Goal: Communication & Community: Answer question/provide support

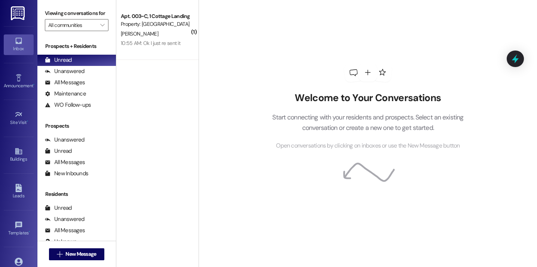
click at [261, 71] on div "Welcome to Your Conversations Start connecting with your residents and prospect…" at bounding box center [368, 106] width 224 height 213
click at [57, 252] on icon "" at bounding box center [60, 254] width 6 height 6
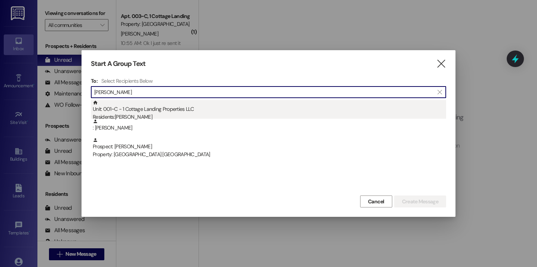
type input "[PERSON_NAME]"
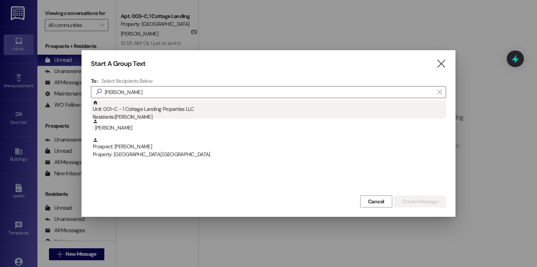
click at [142, 110] on div "Unit: 001~C - 1 Cottage Landing Properties LLC Residents: [PERSON_NAME]" at bounding box center [269, 110] width 353 height 21
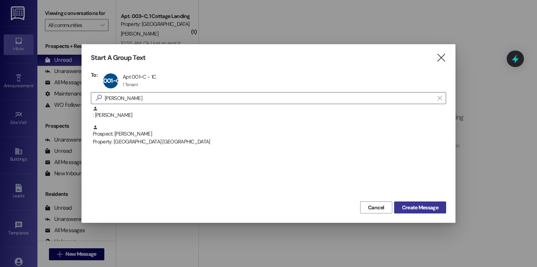
click at [407, 208] on span "Create Message" at bounding box center [420, 207] width 36 height 8
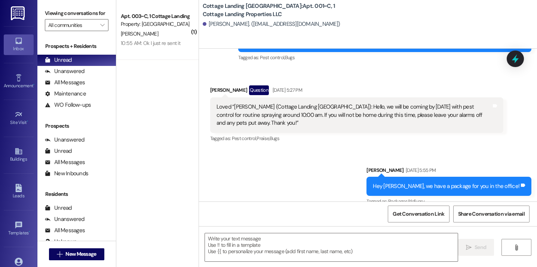
scroll to position [894, 0]
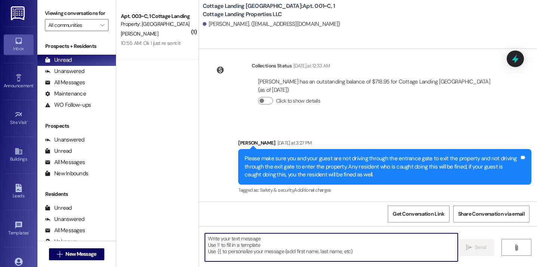
click at [230, 259] on textarea at bounding box center [331, 247] width 253 height 28
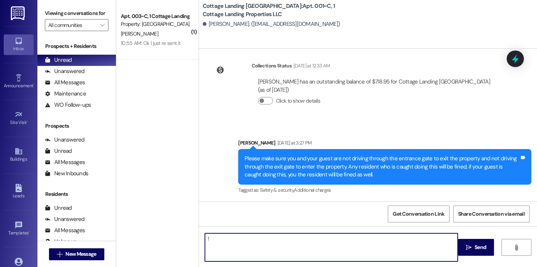
type textarea "!!"
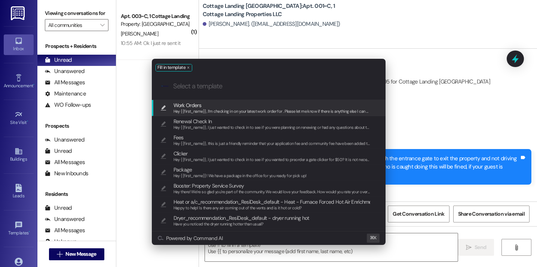
click at [206, 105] on span "Work Orders" at bounding box center [271, 105] width 197 height 8
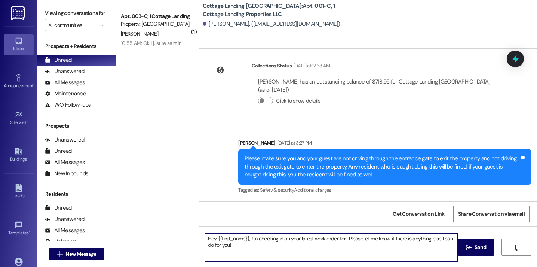
click at [341, 237] on textarea "Hey {{first_name}}, I’m checking in on your latest work order for . Please let …" at bounding box center [331, 247] width 253 height 28
click at [306, 239] on textarea "Hey {{first_name}}, I’m checking in on your latest work order for the damaged d…" at bounding box center [331, 247] width 253 height 28
type textarea "Hey {{first_name}}, I’m checking in on your work order for the damaged drywall …"
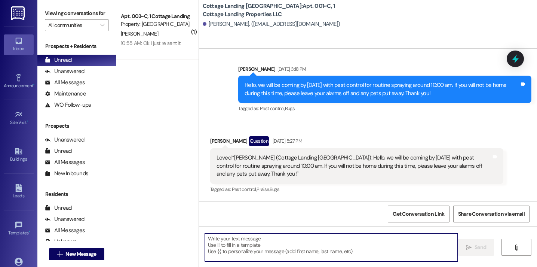
scroll to position [366, 0]
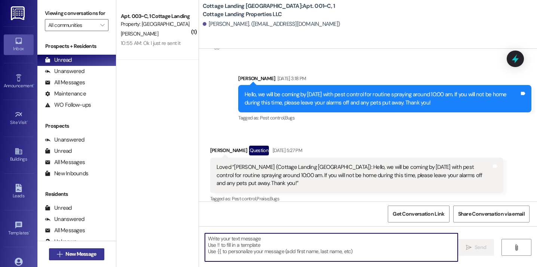
click at [92, 256] on span "New Message" at bounding box center [80, 254] width 31 height 8
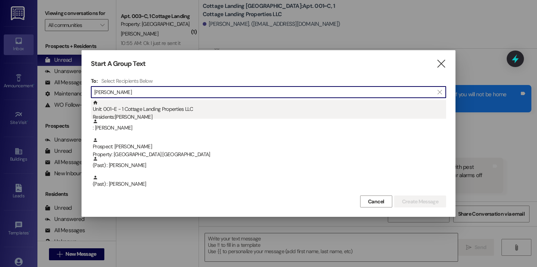
type input "landry"
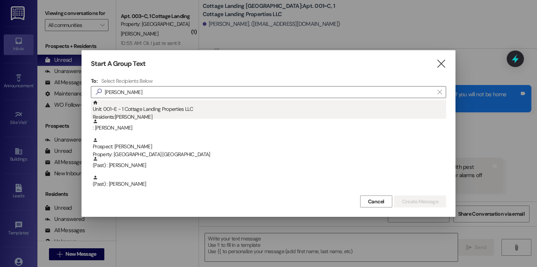
click at [168, 108] on div "Unit: 001~E - 1 Cottage Landing Properties LLC Residents: Mary Landry" at bounding box center [269, 110] width 353 height 21
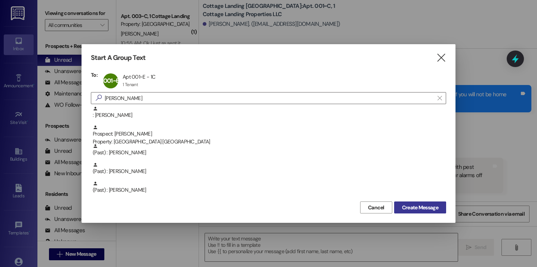
click at [419, 212] on button "Create Message" at bounding box center [420, 207] width 52 height 12
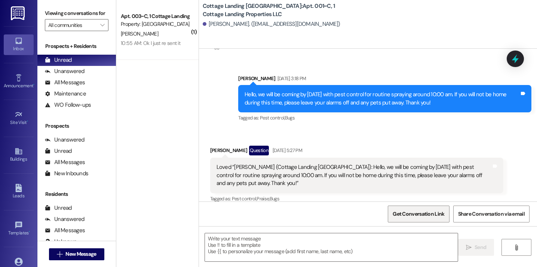
click at [403, 208] on span "Get Conversation Link" at bounding box center [418, 214] width 55 height 16
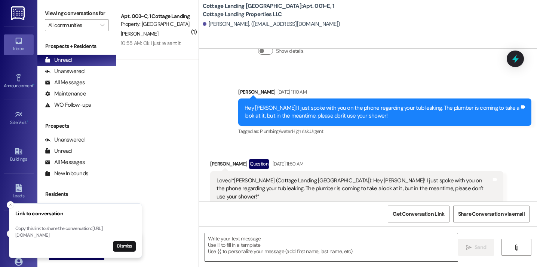
click at [318, 251] on textarea at bounding box center [331, 247] width 253 height 28
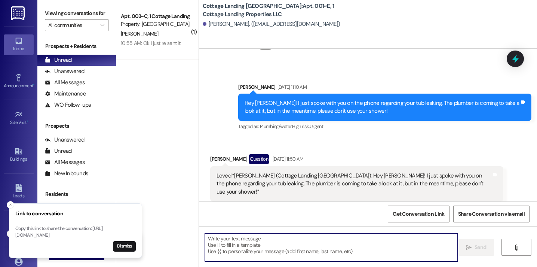
scroll to position [840, 0]
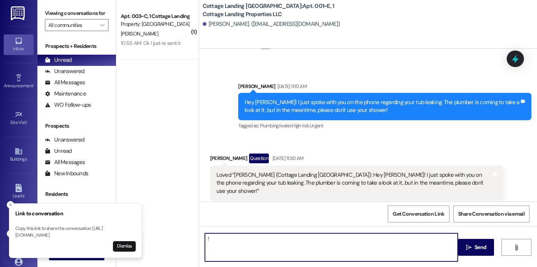
type textarea "!!"
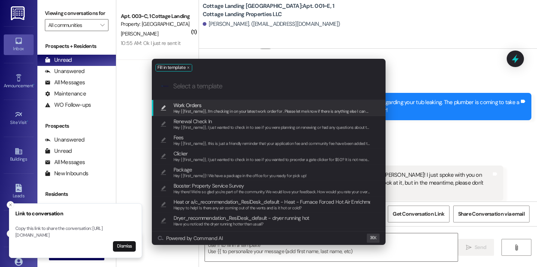
click at [269, 107] on span "Work Orders" at bounding box center [271, 105] width 197 height 8
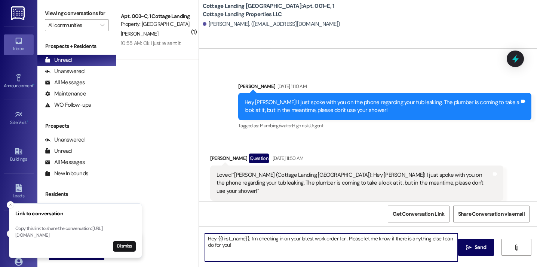
click at [304, 238] on textarea "Hey {{first_name}}, I’m checking in on your latest work order for . Please let …" at bounding box center [331, 247] width 253 height 28
click at [330, 240] on textarea "Hey {{first_name}}, I’m checking in on your work order for . Please let me know…" at bounding box center [331, 247] width 253 height 28
type textarea "Hey {{first_name}}, I’m checking in on your work order for the damaged drywall …"
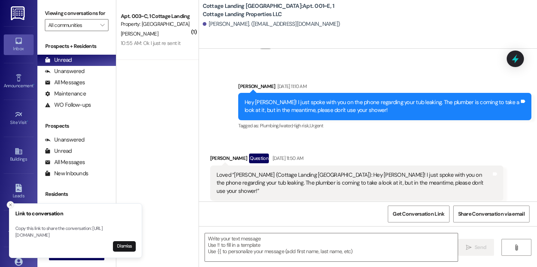
click at [10, 202] on icon "Close toast" at bounding box center [10, 204] width 4 height 4
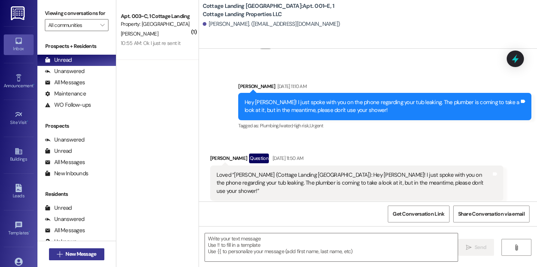
click at [64, 255] on span "New Message" at bounding box center [81, 254] width 34 height 8
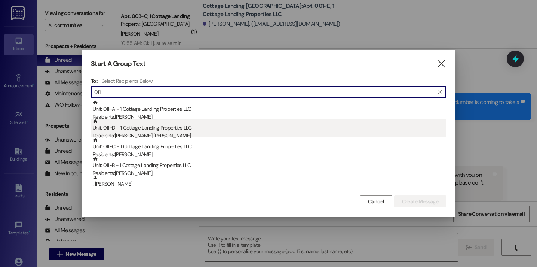
type input "011"
click at [143, 134] on div "Residents: Mckenna Dufrene" at bounding box center [269, 136] width 353 height 8
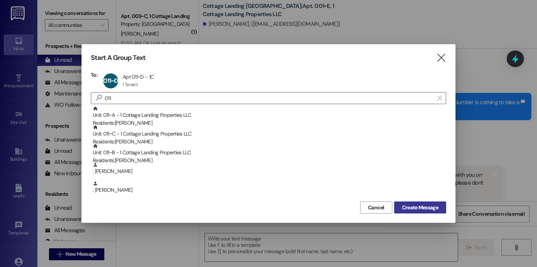
click at [419, 203] on span "Create Message" at bounding box center [420, 207] width 36 height 8
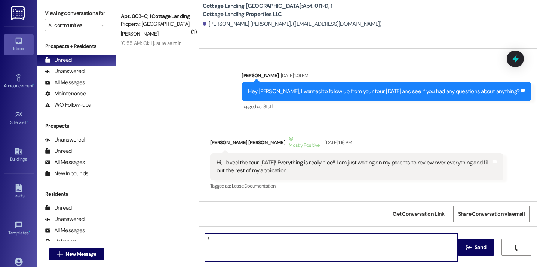
type textarea "!!"
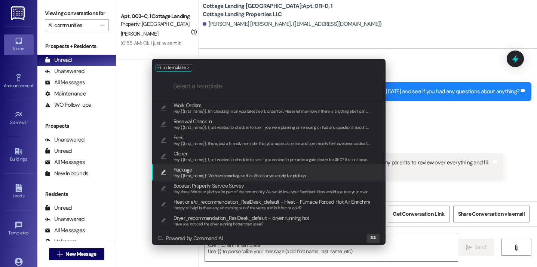
scroll to position [23579, 0]
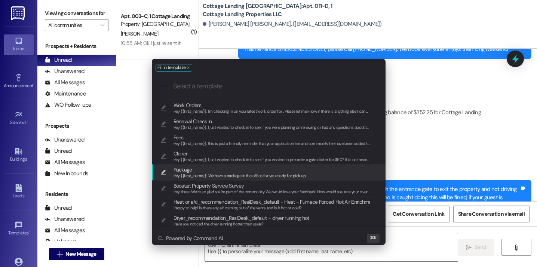
click at [240, 165] on span "Package" at bounding box center [239, 169] width 133 height 8
type textarea "Hey {{first_name}}! We have a package in the office for you ready for pick up!"
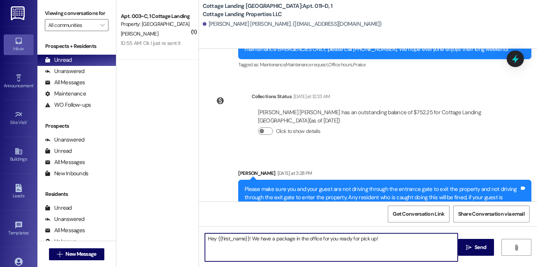
drag, startPoint x: 395, startPoint y: 243, endPoint x: 157, endPoint y: 228, distance: 238.2
click at [157, 228] on div "( 1 ) Apt. 003~C, 1 Cottage Landing Properties LLC Property: Cottage Landing La…" at bounding box center [326, 133] width 421 height 267
type textarea "!!"
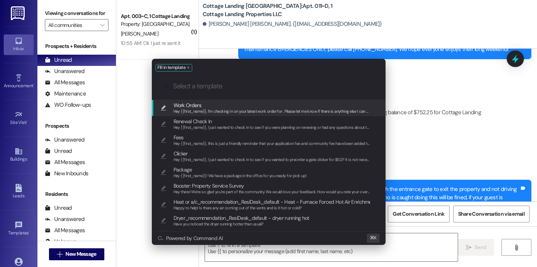
click at [209, 110] on span "Hey {{first_name}}, I’m checking in on your latest work order for . Please let …" at bounding box center [279, 110] width 212 height 5
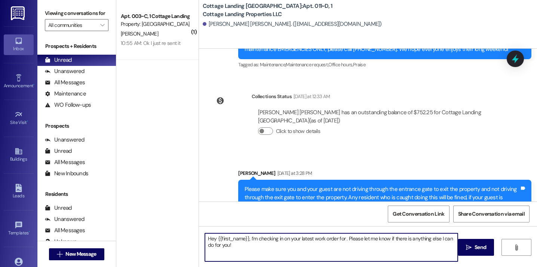
click at [341, 238] on textarea "Hey {{first_name}}, I’m checking in on your latest work order for . Please let …" at bounding box center [331, 247] width 253 height 28
type textarea "Hey {{first_name}}, I’m checking in on your latest work order for your bathroom…"
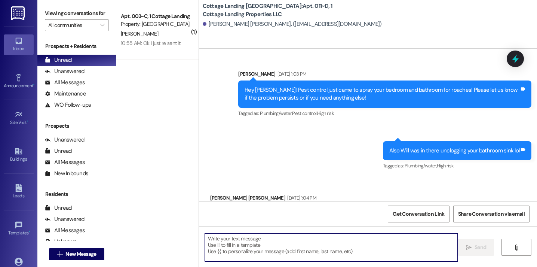
scroll to position [23639, 0]
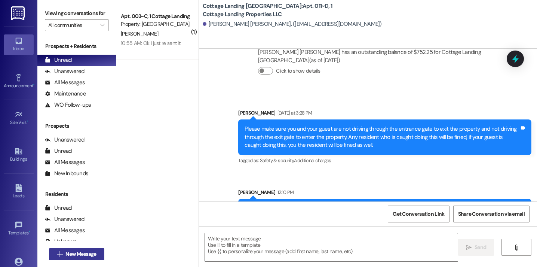
click at [97, 252] on button " New Message" at bounding box center [76, 254] width 55 height 12
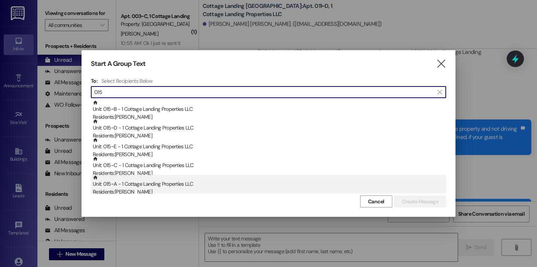
type input "015"
click at [124, 186] on div "Unit: 015~A - 1 Cottage Landing Properties LLC Residents: Regan Lanclos" at bounding box center [269, 185] width 353 height 21
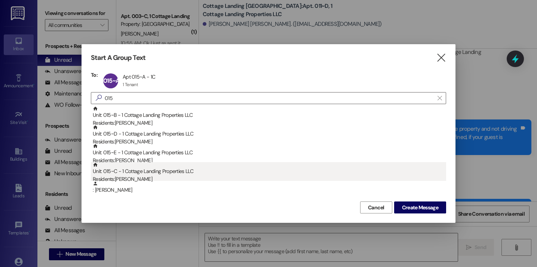
click at [135, 169] on div "Unit: 015~C - 1 Cottage Landing Properties LLC Residents: Rebekah Hudson" at bounding box center [269, 172] width 353 height 21
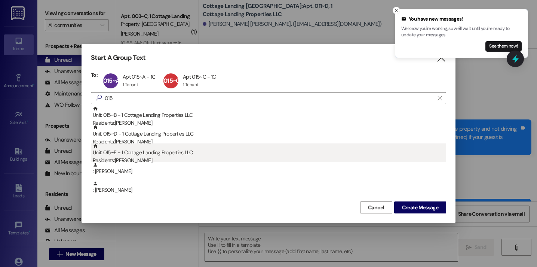
click at [136, 154] on div "Unit: 015~E - 1 Cottage Landing Properties LLC Residents: Audrey Romero" at bounding box center [269, 153] width 353 height 21
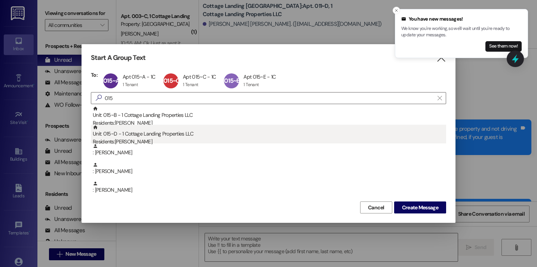
click at [137, 134] on div "Unit: 015~D - 1 Cottage Landing Properties LLC Residents: Lauren Fremin" at bounding box center [269, 134] width 353 height 21
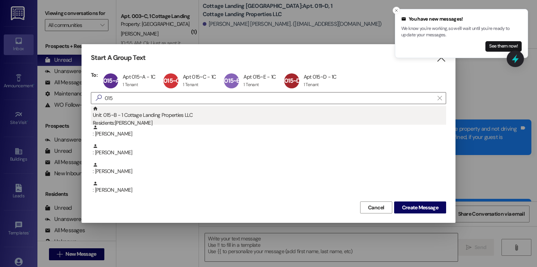
click at [137, 124] on div "Residents: Kaelin Taylor" at bounding box center [269, 123] width 353 height 8
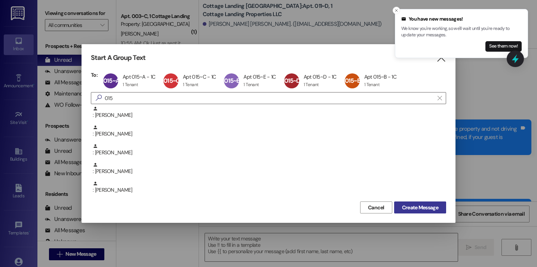
click at [421, 203] on span "Create Message" at bounding box center [420, 207] width 36 height 8
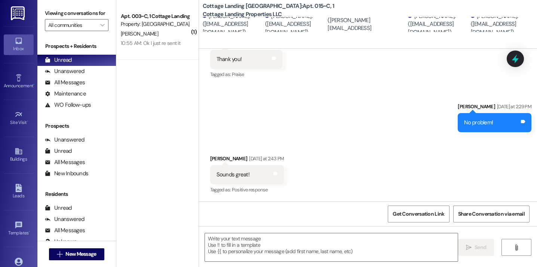
scroll to position [438, 0]
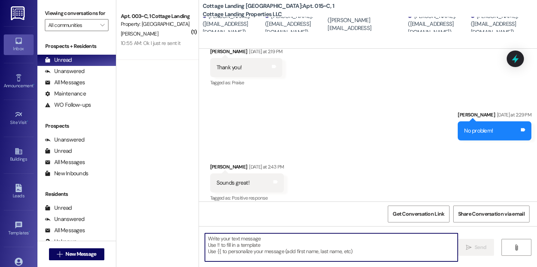
click at [265, 238] on textarea at bounding box center [331, 247] width 253 height 28
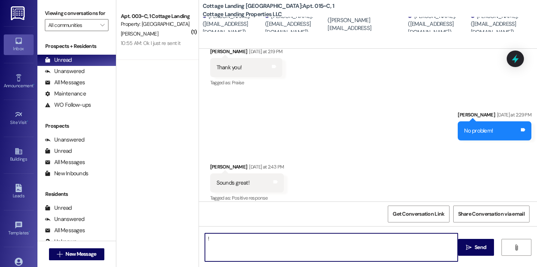
type textarea "!!"
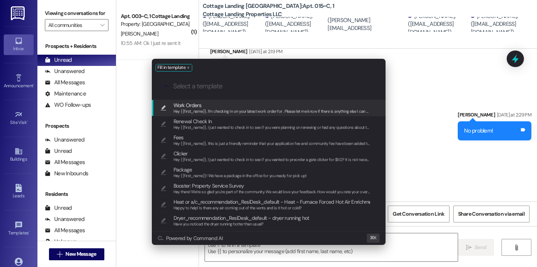
click at [185, 108] on span "Hey {{first_name}}, I’m checking in on your latest work order for . Please let …" at bounding box center [279, 110] width 212 height 5
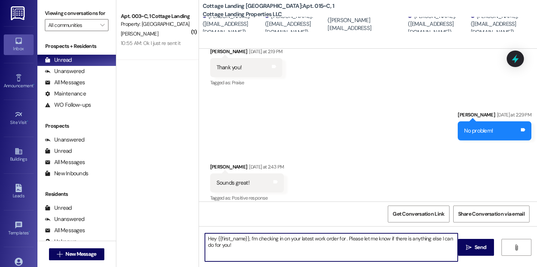
click at [245, 238] on textarea "Hey {{first_name}}, I’m checking in on your latest work order for . Please let …" at bounding box center [331, 247] width 253 height 28
click at [317, 240] on textarea "Hey y'all, I’m checking in on your latest work order for . Please let me know i…" at bounding box center [331, 247] width 253 height 28
type textarea "Hey y'all, I’m checking in on your latest work order for the fridge leaking. Ou…"
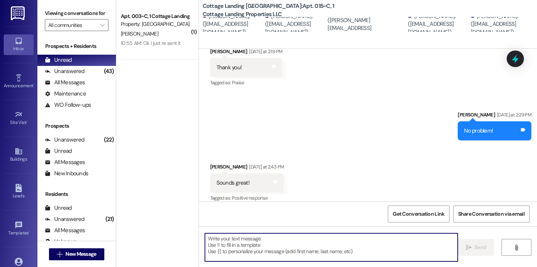
scroll to position [498, 0]
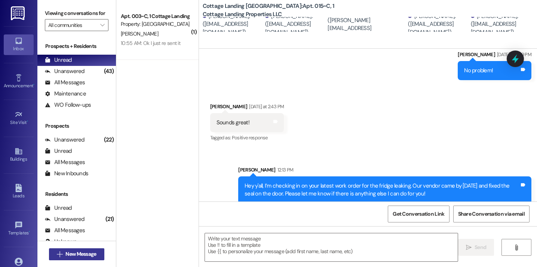
click at [75, 252] on span "New Message" at bounding box center [80, 254] width 31 height 8
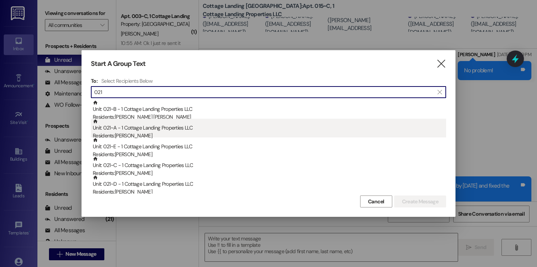
type input "021"
click at [129, 119] on div "Unit: 021~A - 1 Cottage Landing Properties LLC Residents: Cara Burdsall" at bounding box center [269, 128] width 353 height 21
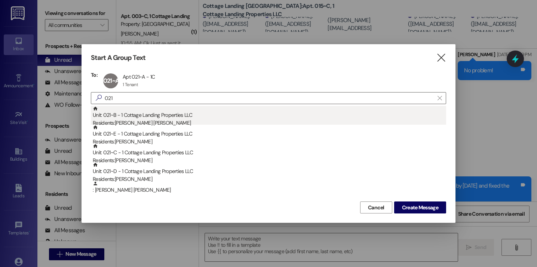
click at [129, 113] on div "Unit: 021~B - 1 Cottage Landing Properties LLC Residents: Presley Bruni" at bounding box center [269, 116] width 353 height 21
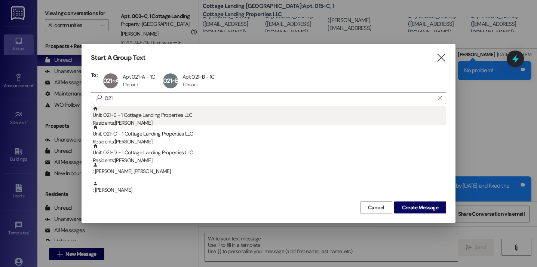
click at [129, 116] on div "Unit: 021~E - 1 Cottage Landing Properties LLC Residents: Callie Levy" at bounding box center [269, 116] width 353 height 21
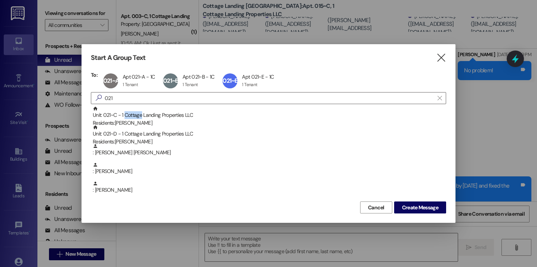
click at [129, 116] on div "Unit: 021~C - 1 Cottage Landing Properties LLC Residents: Addyson Herschlag" at bounding box center [269, 116] width 353 height 21
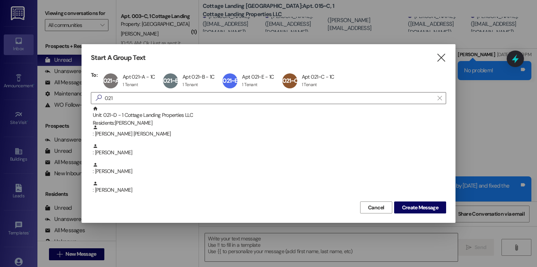
click at [129, 116] on div "Unit: 021~D - 1 Cottage Landing Properties LLC Residents: Jordan Charbonnet" at bounding box center [269, 116] width 353 height 21
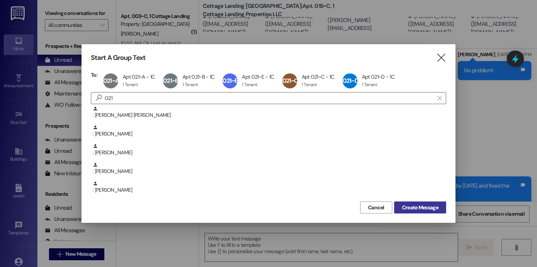
click at [409, 207] on span "Create Message" at bounding box center [420, 207] width 36 height 8
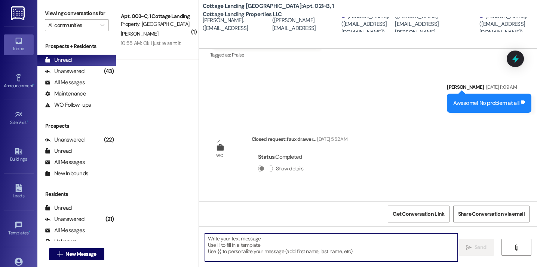
click at [323, 237] on textarea at bounding box center [331, 247] width 253 height 28
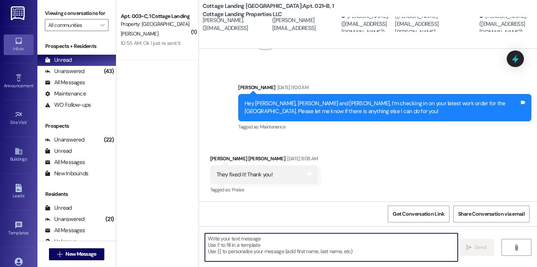
scroll to position [363, 0]
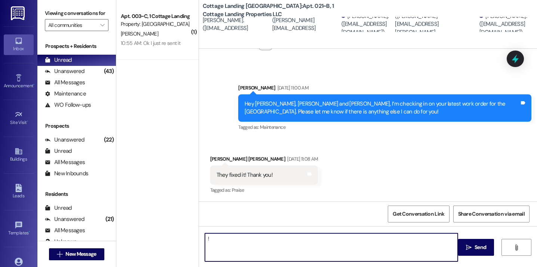
type textarea "!!"
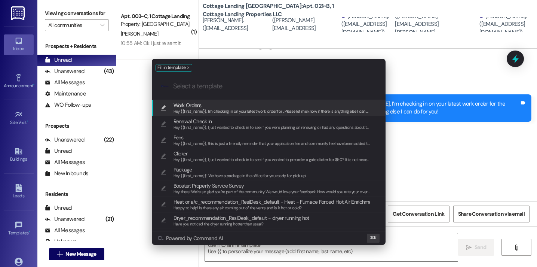
click at [226, 108] on div "Hey {{first_name}}, I’m checking in on your latest work order for . Please let …" at bounding box center [271, 111] width 197 height 7
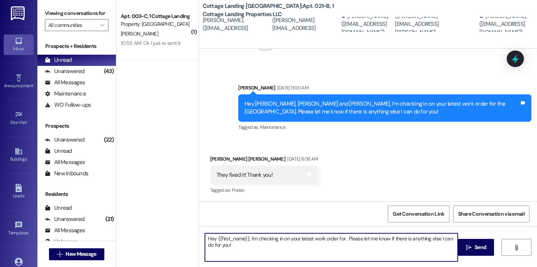
drag, startPoint x: 246, startPoint y: 237, endPoint x: 213, endPoint y: 236, distance: 32.2
click at [213, 236] on textarea "Hey {{first_name}}, I’m checking in on your latest work order for . Please let …" at bounding box center [331, 247] width 253 height 28
click at [318, 235] on textarea "Hey y'all, I’m checking in on your latest work order for . Please let me know i…" at bounding box center [331, 247] width 253 height 28
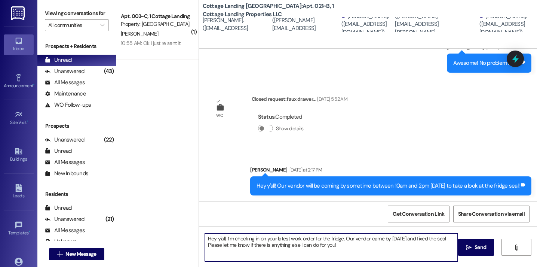
type textarea "Hey y'all, I’m checking in on your latest work order for the fridge. Our vendor…"
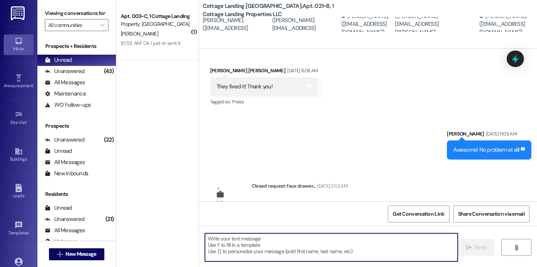
scroll to position [598, 0]
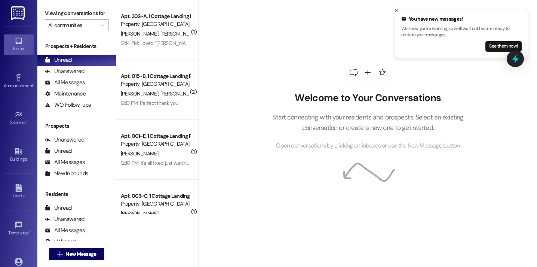
drag, startPoint x: 229, startPoint y: 182, endPoint x: 203, endPoint y: 176, distance: 26.3
click at [229, 182] on div "Welcome to Your Conversations Start connecting with your residents and prospect…" at bounding box center [367, 133] width 338 height 267
click at [89, 254] on span "New Message" at bounding box center [80, 254] width 31 height 8
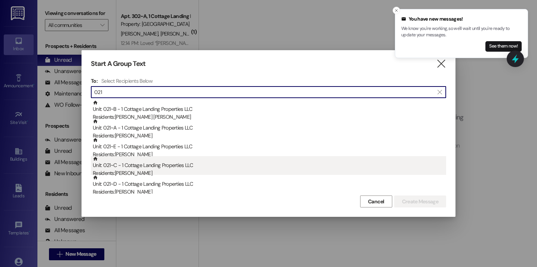
type input "021"
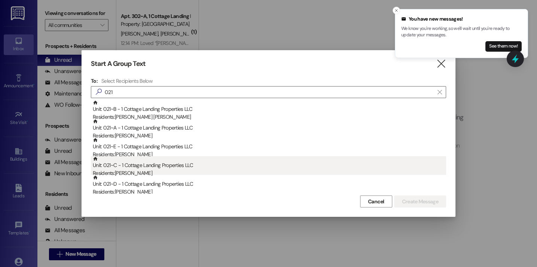
click at [154, 167] on div "Unit: 021~C - 1 Cottage Landing Properties LLC Residents: [PERSON_NAME]" at bounding box center [269, 166] width 353 height 21
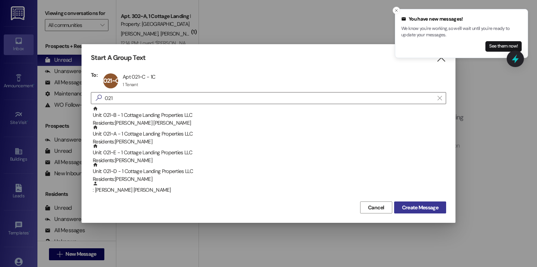
click at [407, 203] on span "Create Message" at bounding box center [420, 207] width 36 height 8
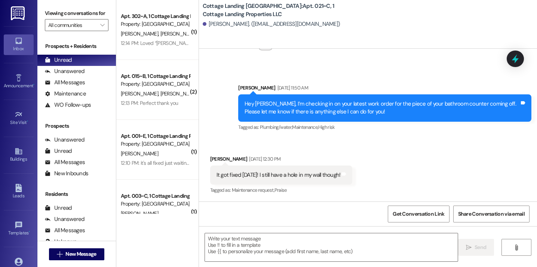
scroll to position [1495, 0]
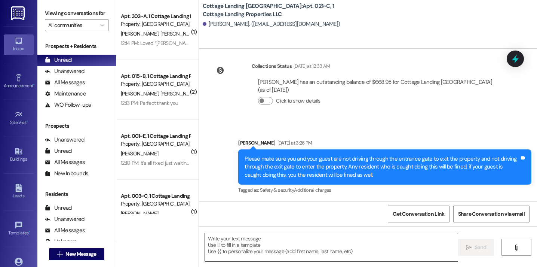
click at [253, 243] on textarea at bounding box center [331, 247] width 253 height 28
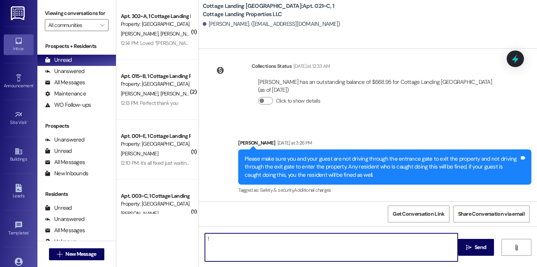
type textarea "!!"
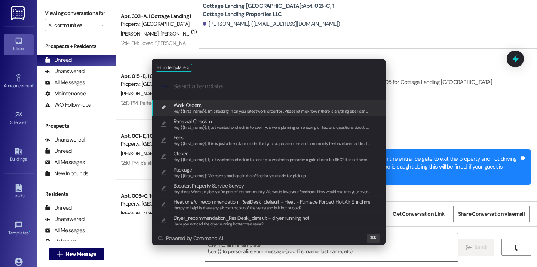
click at [227, 103] on span "Work Orders" at bounding box center [271, 105] width 197 height 8
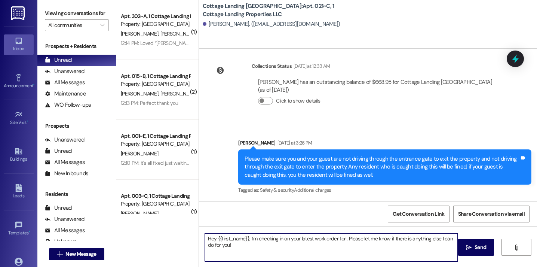
click at [341, 240] on textarea "Hey {{first_name}}, I’m checking in on your latest work order for . Please let …" at bounding box center [331, 247] width 253 height 28
type textarea "Hey {{first_name}}, I’m checking in on your latest work order for the hole in t…"
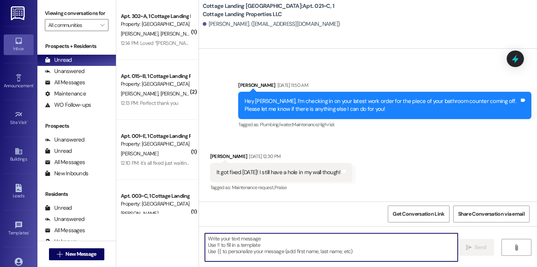
scroll to position [1555, 0]
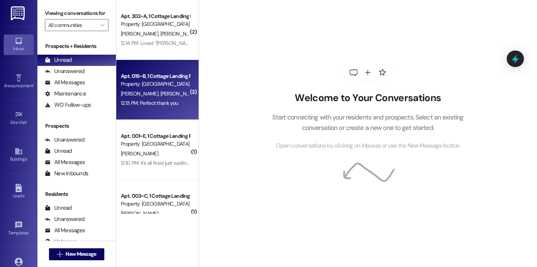
click at [179, 108] on div "Apt. 015~B, 1 Cottage Landing Properties LLC Property: Cottage Landing Lafayett…" at bounding box center [157, 90] width 82 height 60
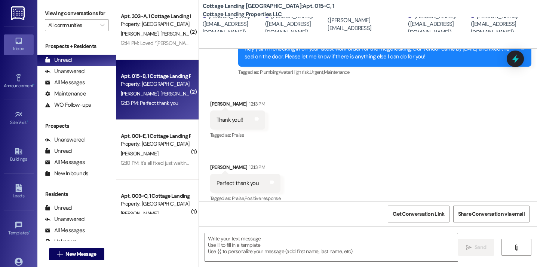
scroll to position [635, 0]
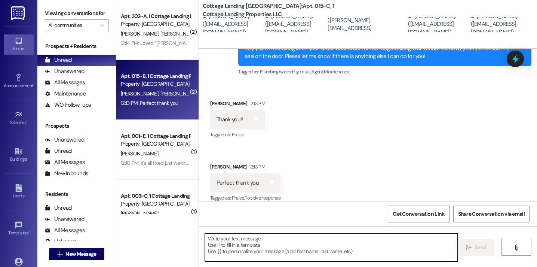
click at [253, 241] on textarea at bounding box center [331, 247] width 253 height 28
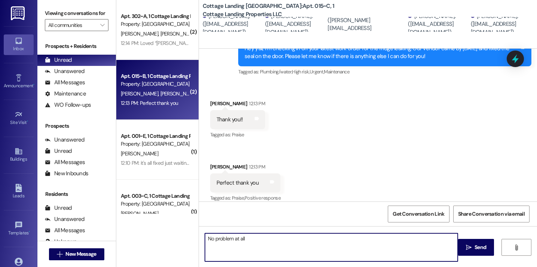
type textarea "No problem at all!"
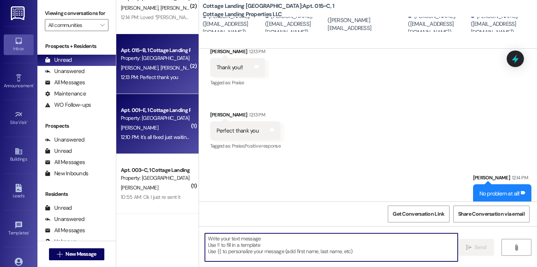
scroll to position [0, 0]
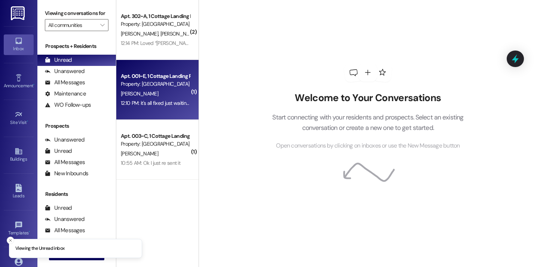
click at [171, 117] on div "Apt. 001~E, 1 Cottage Landing Properties LLC Property: Cottage Landing Lafayett…" at bounding box center [157, 90] width 82 height 60
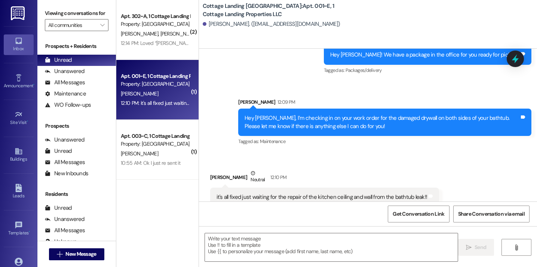
scroll to position [1699, 0]
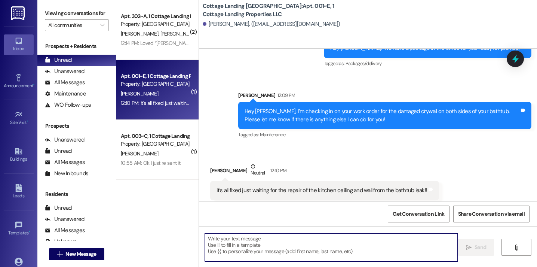
click at [267, 250] on textarea at bounding box center [331, 247] width 253 height 28
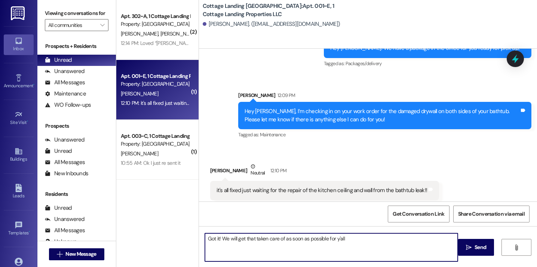
type textarea "Got it! We will get that taken care of as soon as possible for y'all!"
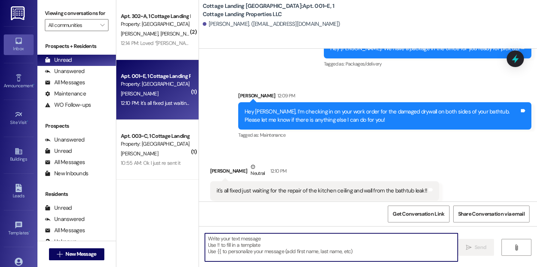
scroll to position [1751, 0]
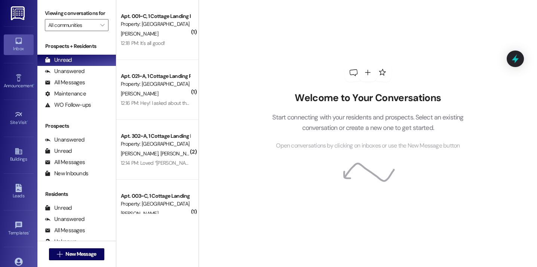
click at [214, 68] on div "Welcome to Your Conversations Start connecting with your residents and prospect…" at bounding box center [367, 133] width 338 height 267
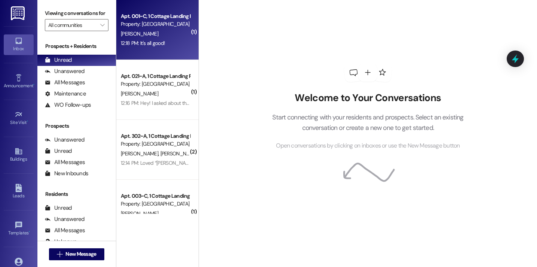
click at [167, 51] on div "Apt. 001~C, 1 Cottage Landing Properties LLC Property: Cottage Landing Lafayett…" at bounding box center [157, 30] width 82 height 60
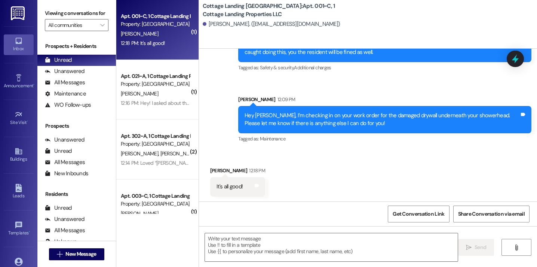
scroll to position [1017, 0]
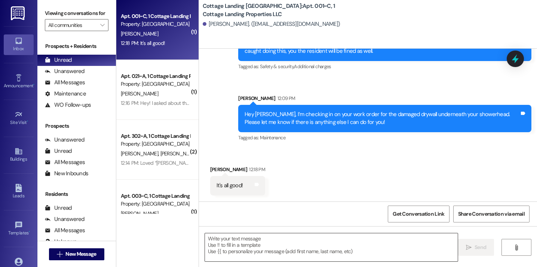
click at [251, 246] on textarea at bounding box center [331, 247] width 253 height 28
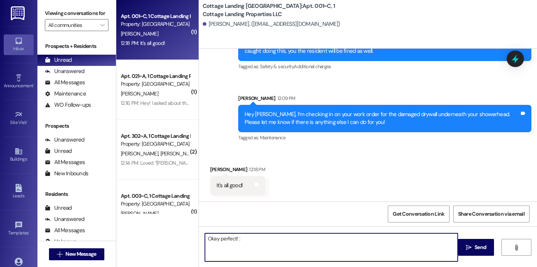
type textarea "Okay perfect! :)"
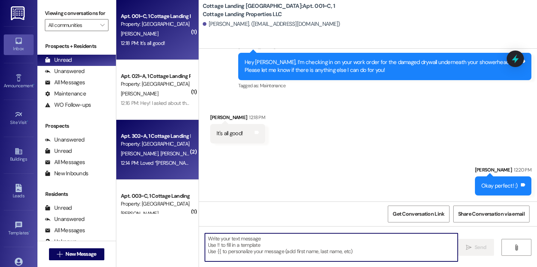
scroll to position [26, 0]
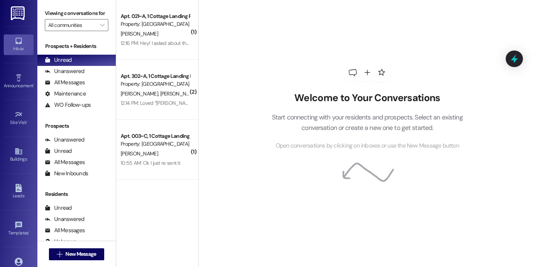
click at [276, 123] on p "Start connecting with your residents and prospects. Select an existing conversa…" at bounding box center [368, 122] width 214 height 21
click at [75, 249] on button " New Message" at bounding box center [76, 254] width 55 height 12
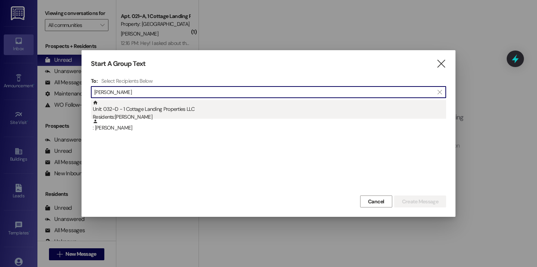
type input "mire"
click at [166, 115] on div "Residents: Bailey Mire" at bounding box center [269, 117] width 353 height 8
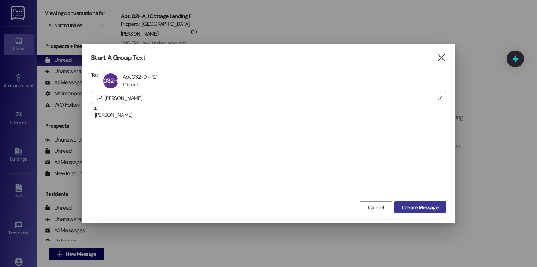
click at [400, 203] on button "Create Message" at bounding box center [420, 207] width 52 height 12
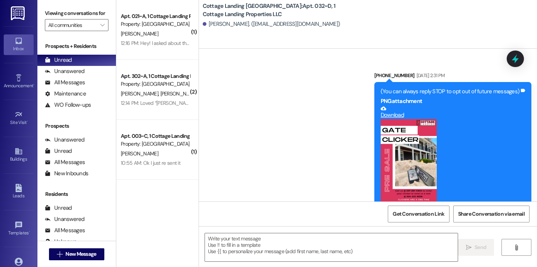
scroll to position [13919, 0]
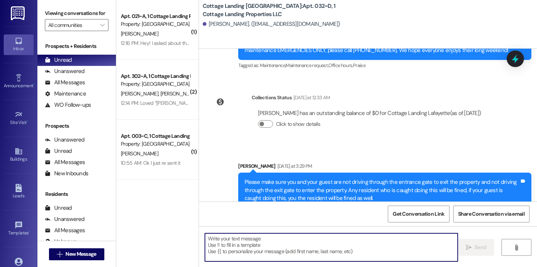
click at [260, 249] on textarea at bounding box center [331, 247] width 253 height 28
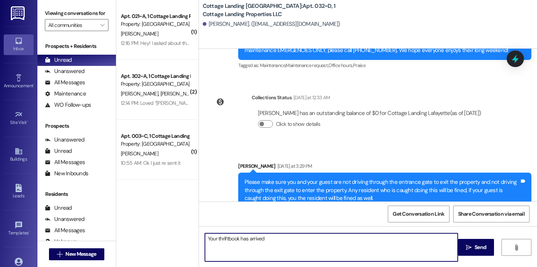
type textarea "Your thriftbook has arrived!"
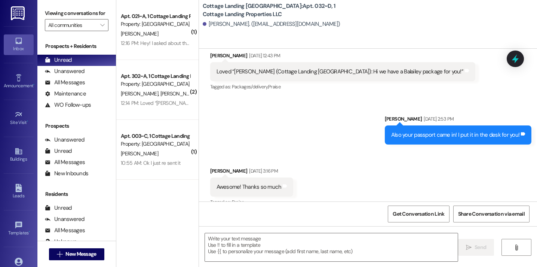
scroll to position [11167, 0]
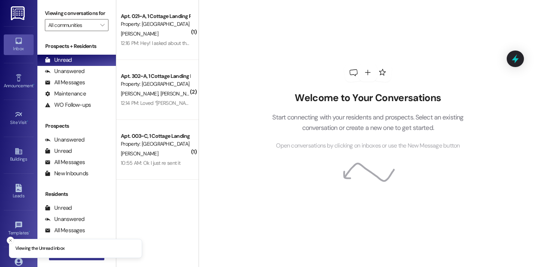
click at [72, 258] on button " New Message" at bounding box center [76, 254] width 55 height 12
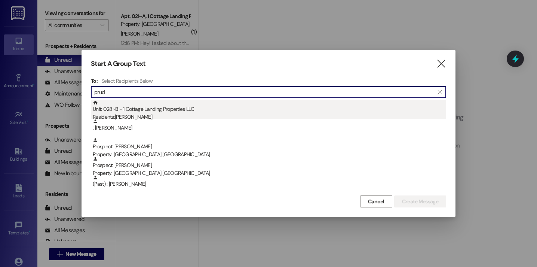
type input "prud"
click at [139, 114] on div "Residents: [PERSON_NAME]" at bounding box center [269, 117] width 353 height 8
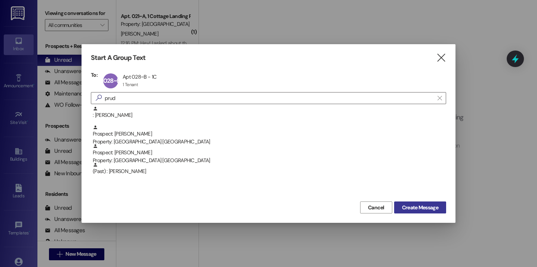
click at [425, 206] on span "Create Message" at bounding box center [420, 207] width 36 height 8
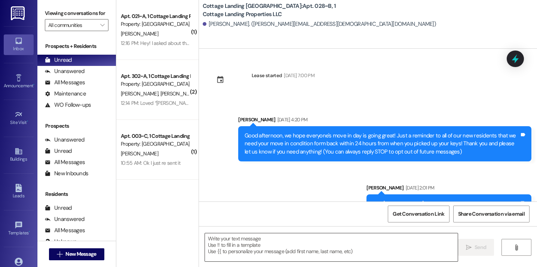
click at [271, 245] on textarea at bounding box center [331, 247] width 253 height 28
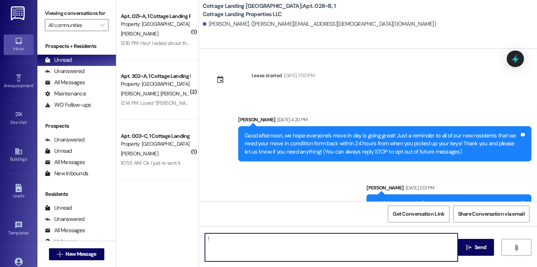
type textarea "!!"
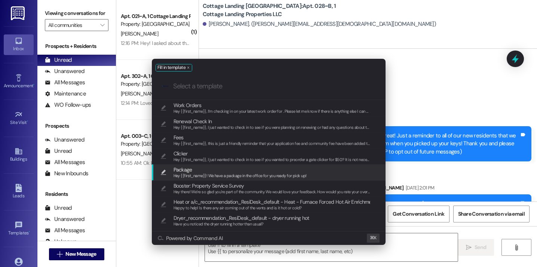
click at [233, 175] on span "Hey {{first_name}}! We have a package in the office for you ready for pick up!" at bounding box center [239, 175] width 133 height 5
type textarea "Hey {{first_name}}! We have a package in the office for you ready for pick up!"
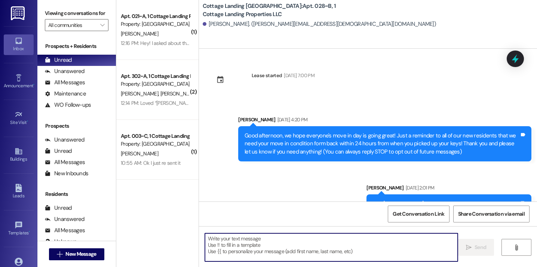
scroll to position [669, 0]
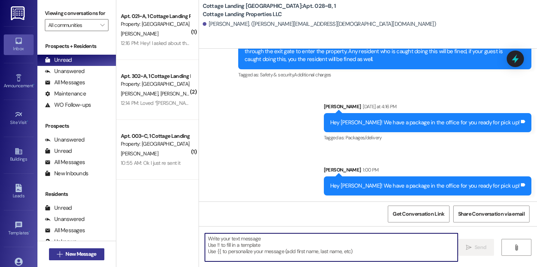
click at [94, 251] on span "New Message" at bounding box center [80, 254] width 31 height 8
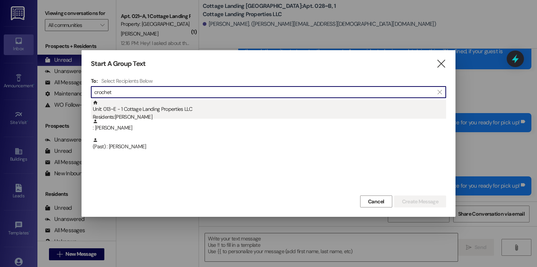
type input "crochet"
click at [149, 109] on div "Unit: 013~E - 1 Cottage Landing Properties LLC Residents: Brett Crochet" at bounding box center [269, 110] width 353 height 21
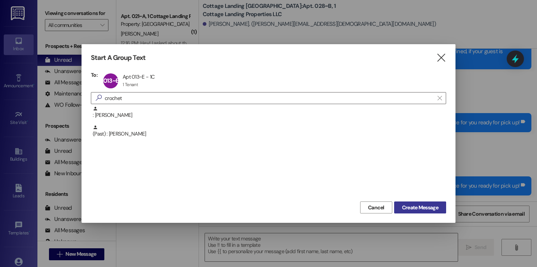
click at [440, 209] on button "Create Message" at bounding box center [420, 207] width 52 height 12
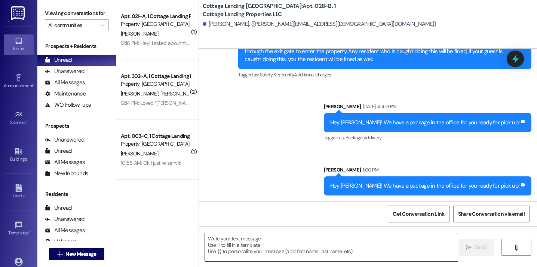
click at [370, 241] on textarea at bounding box center [331, 247] width 253 height 28
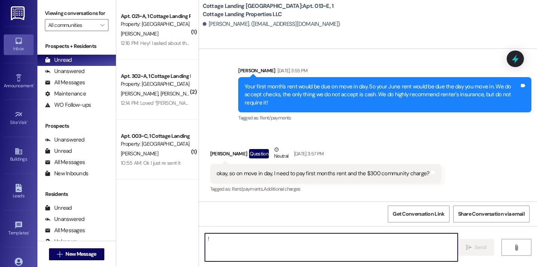
type textarea "!!"
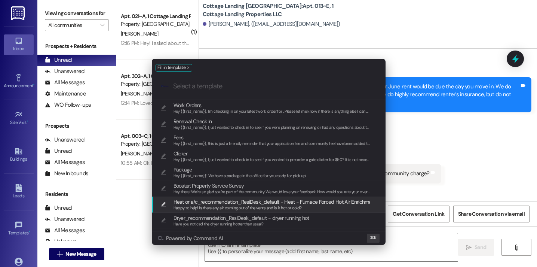
scroll to position [9712, 0]
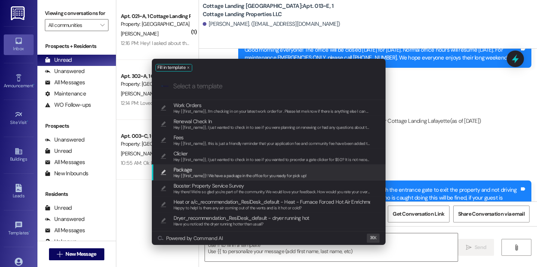
click at [280, 175] on span "Hey {{first_name}}! We have a package in the office for you ready for pick up!" at bounding box center [239, 175] width 133 height 5
type textarea "Hey {{first_name}}! We have a package in the office for you ready for pick up!"
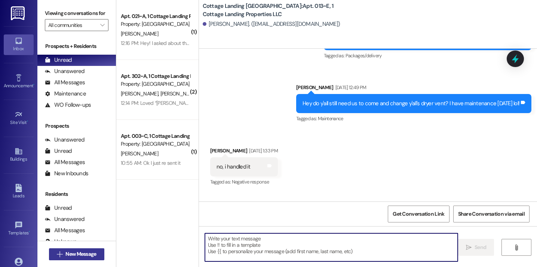
click at [92, 259] on button " New Message" at bounding box center [76, 254] width 55 height 12
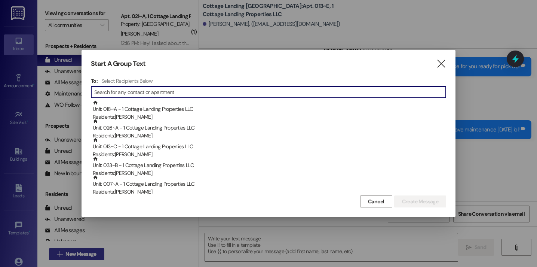
scroll to position [7691, 0]
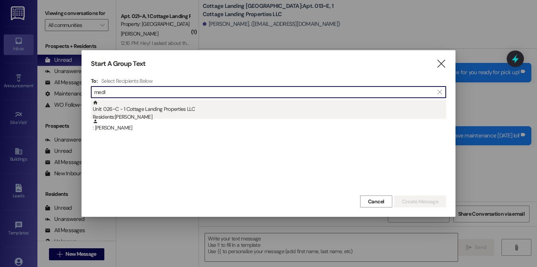
type input "medl"
click at [163, 104] on div "Unit: 026~C - 1 Cottage Landing Properties LLC Residents: Ashlyn Medley" at bounding box center [269, 110] width 353 height 21
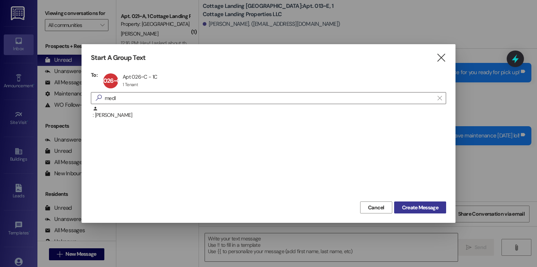
click at [421, 201] on button "Create Message" at bounding box center [420, 207] width 52 height 12
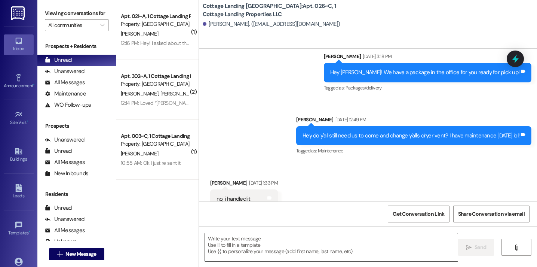
click at [286, 247] on textarea at bounding box center [331, 247] width 253 height 28
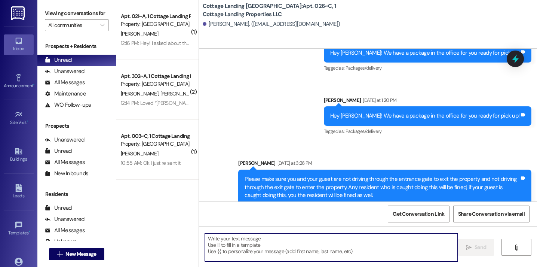
scroll to position [7704, 0]
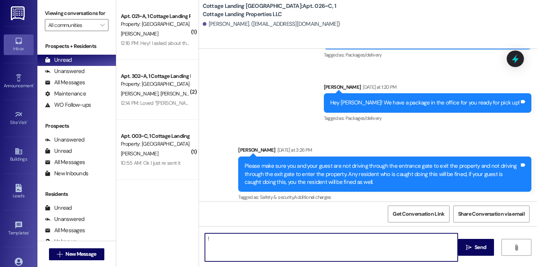
type textarea "!!"
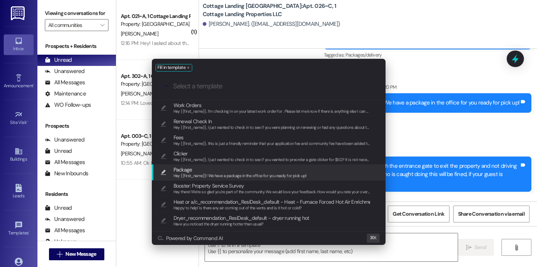
click at [235, 169] on span "Package" at bounding box center [239, 169] width 133 height 8
type textarea "Hey {{first_name}}! We have a package in the office for you ready for pick up!"
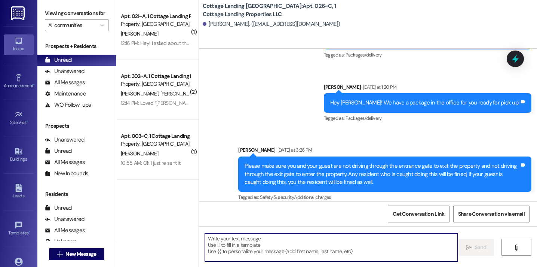
scroll to position [7756, 0]
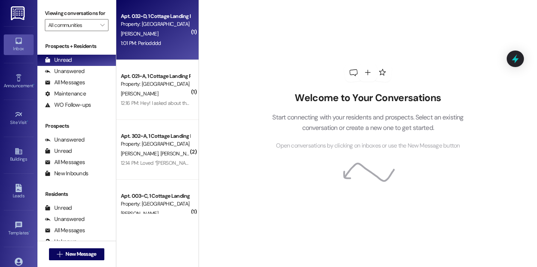
click at [168, 34] on div "[PERSON_NAME]" at bounding box center [155, 33] width 71 height 9
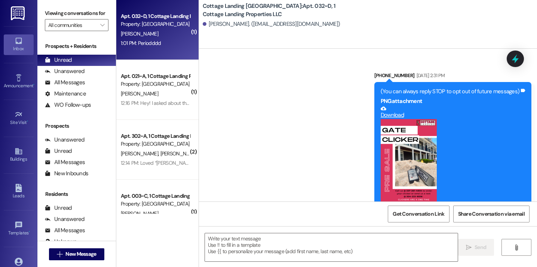
scroll to position [14031, 0]
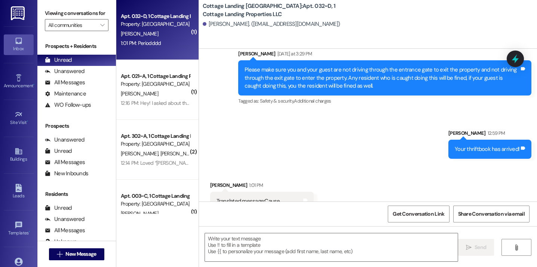
click at [263, 231] on div " Send " at bounding box center [368, 254] width 338 height 56
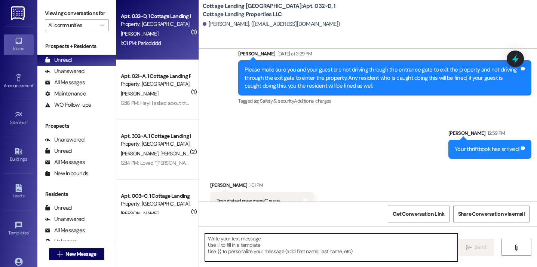
click at [253, 245] on textarea at bounding box center [331, 247] width 253 height 28
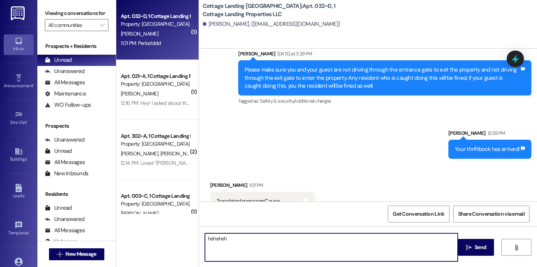
type textarea "hehehehe"
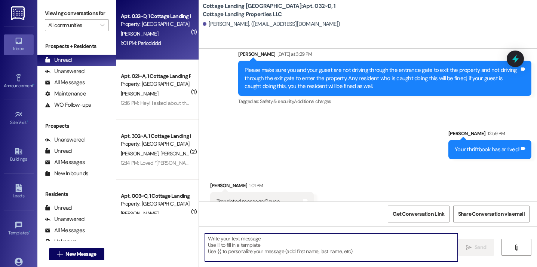
scroll to position [14083, 0]
